Goal: Task Accomplishment & Management: Manage account settings

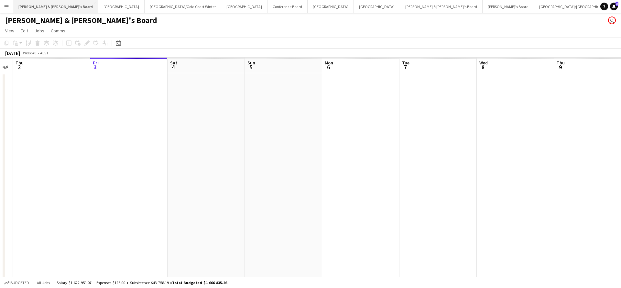
click at [51, 9] on button "[PERSON_NAME] & [PERSON_NAME]'s Board Close" at bounding box center [55, 6] width 85 height 13
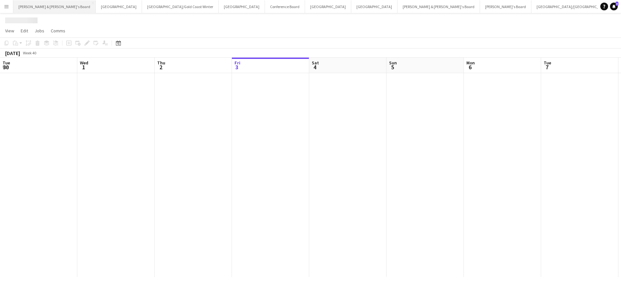
scroll to position [0, 155]
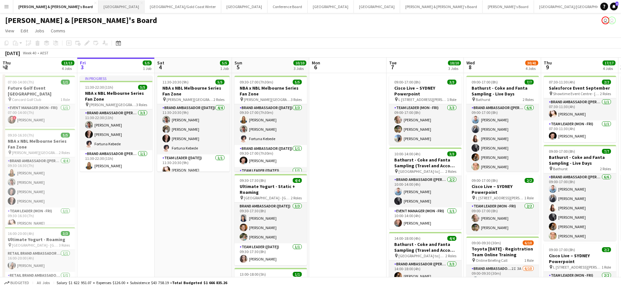
click at [98, 8] on button "Perth Close" at bounding box center [121, 6] width 46 height 13
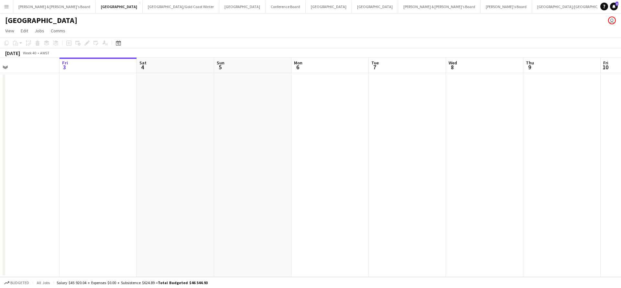
scroll to position [0, 145]
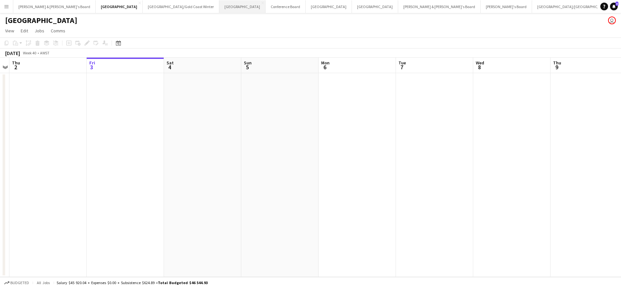
click at [219, 8] on button "Sydney Close" at bounding box center [242, 6] width 46 height 13
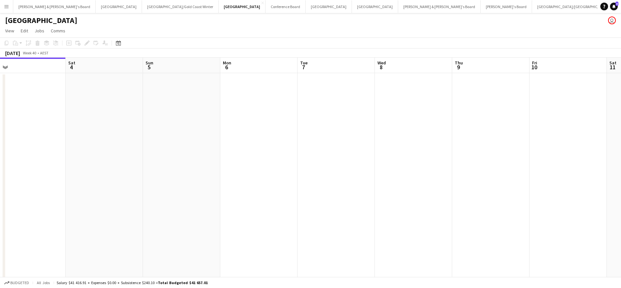
scroll to position [0, 189]
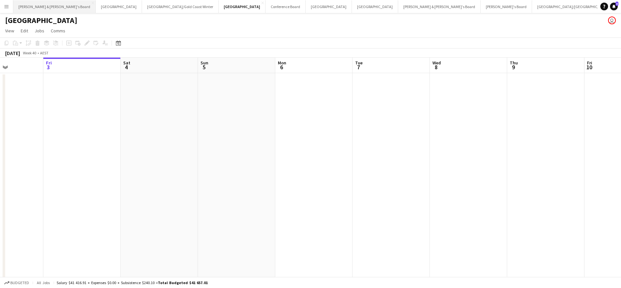
click at [38, 7] on button "[PERSON_NAME] & [PERSON_NAME]'s Board Close" at bounding box center [54, 6] width 82 height 13
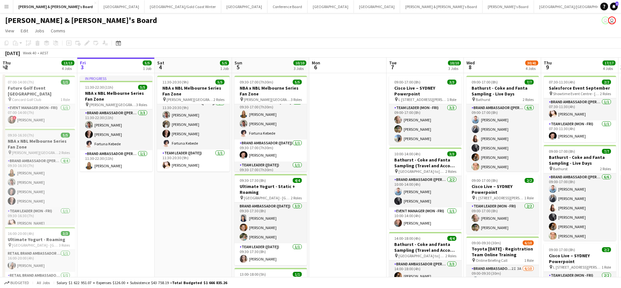
scroll to position [5, 0]
click at [271, 149] on app-card-role "Brand Ambassador ([DATE]) [DATE] 09:30-17:00 (7h30m) [PERSON_NAME]" at bounding box center [271, 151] width 72 height 22
click at [278, 156] on app-card-role "Brand Ambassador ([DATE]) [DATE] 09:30-17:00 (7h30m) [PERSON_NAME]" at bounding box center [271, 151] width 72 height 22
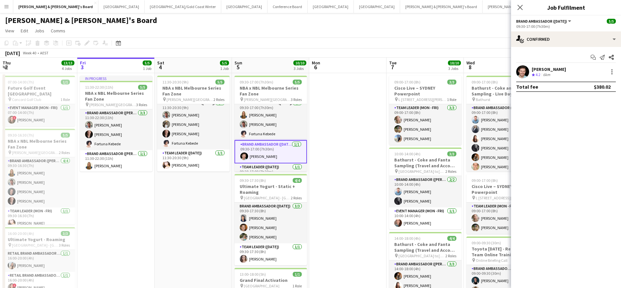
click at [549, 80] on app-confirmed-crew "[PERSON_NAME] Crew rating 4.2 6km Total fee $380.02" at bounding box center [566, 78] width 110 height 27
click at [549, 69] on div "[PERSON_NAME]" at bounding box center [549, 69] width 34 height 6
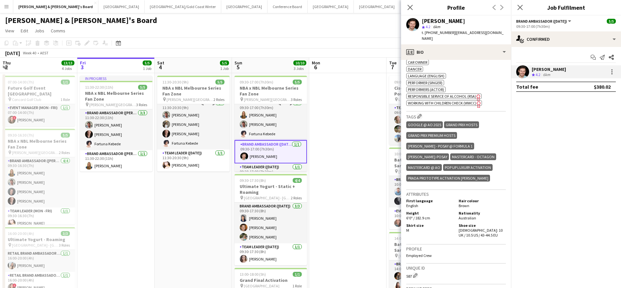
scroll to position [296, 0]
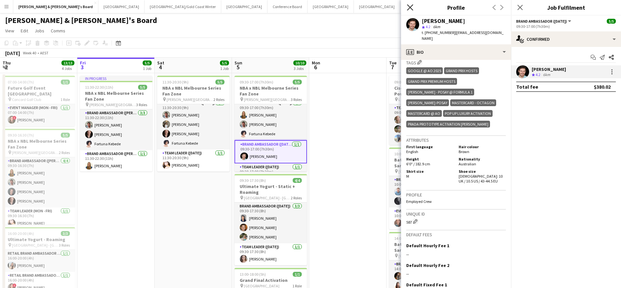
click at [410, 9] on icon "Close pop-in" at bounding box center [410, 7] width 6 height 6
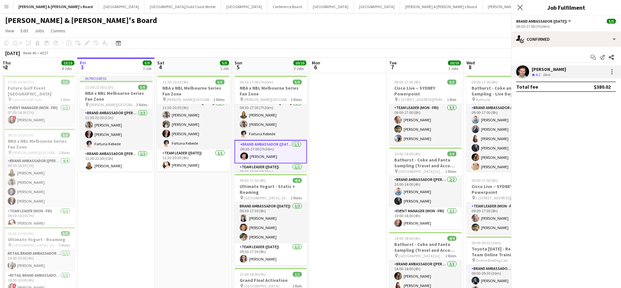
click at [621, 9] on icon "Close pop-in" at bounding box center [630, 7] width 6 height 6
click at [520, 5] on icon "Close pop-in" at bounding box center [520, 7] width 6 height 6
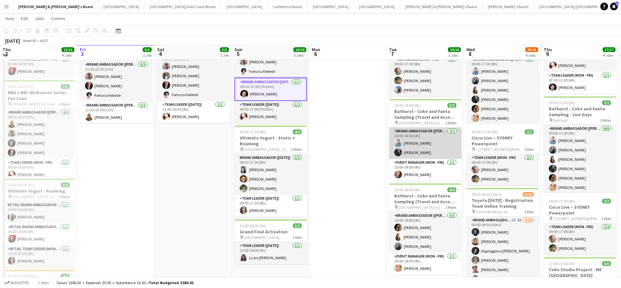
scroll to position [48, 0]
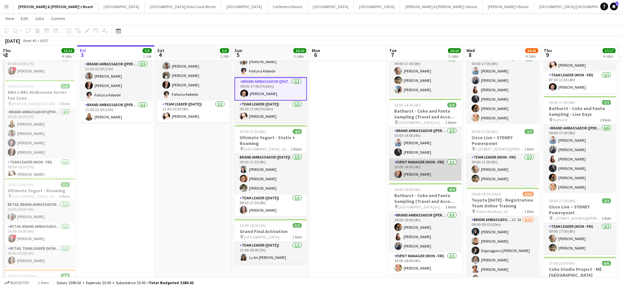
click at [419, 170] on app-card-role "Event Manager (Mon - Fri) [DATE] 10:00-14:00 (4h) [PERSON_NAME]" at bounding box center [425, 169] width 72 height 22
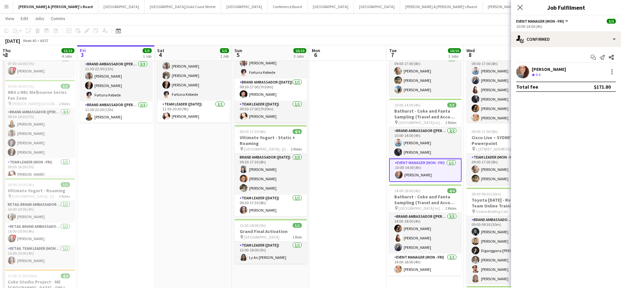
scroll to position [17, 0]
click at [550, 74] on div "61km" at bounding box center [548, 74] width 12 height 5
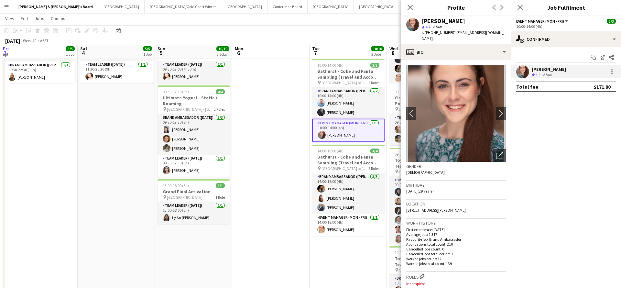
scroll to position [90, 0]
